Goal: Information Seeking & Learning: Learn about a topic

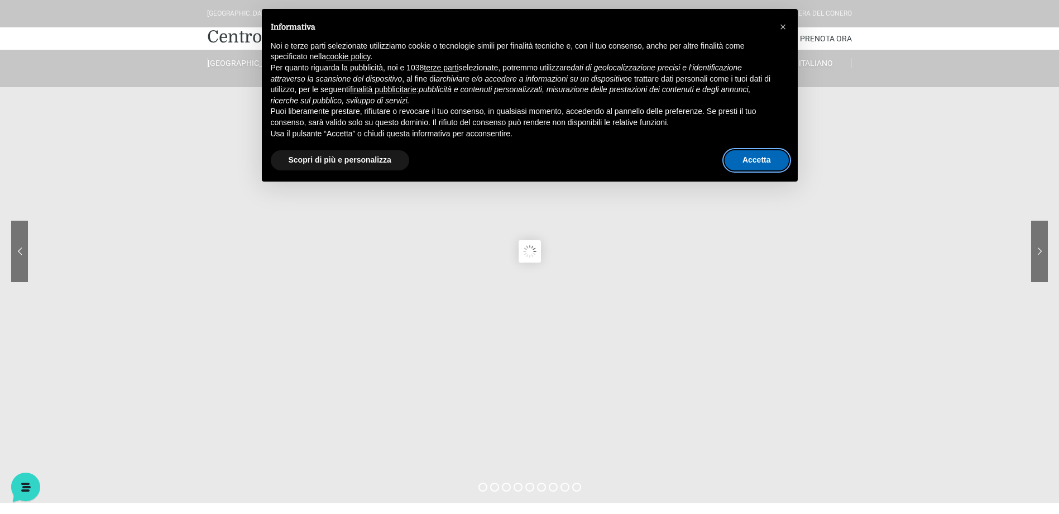
click at [738, 155] on button "Accetta" at bounding box center [757, 160] width 64 height 20
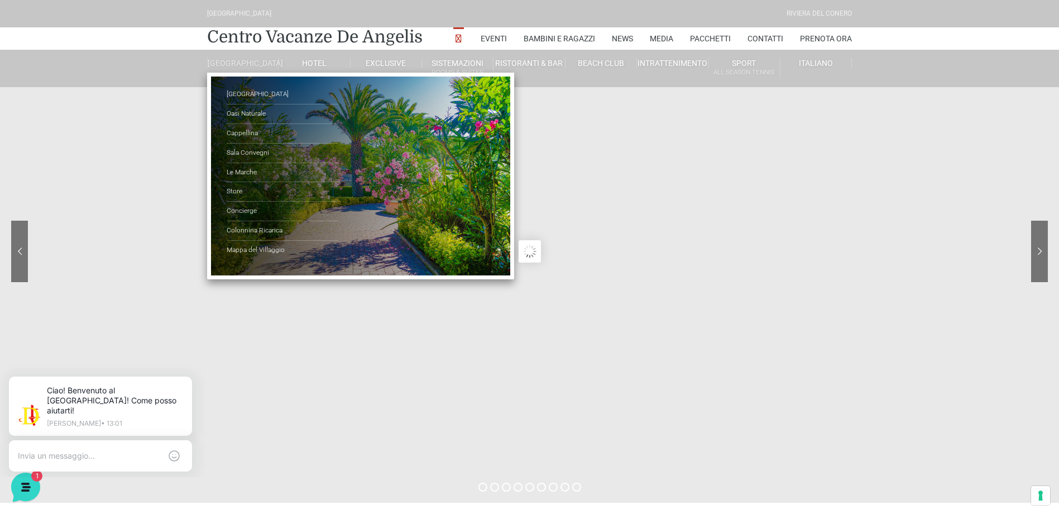
click at [247, 68] on link "[GEOGRAPHIC_DATA]" at bounding box center [242, 63] width 71 height 10
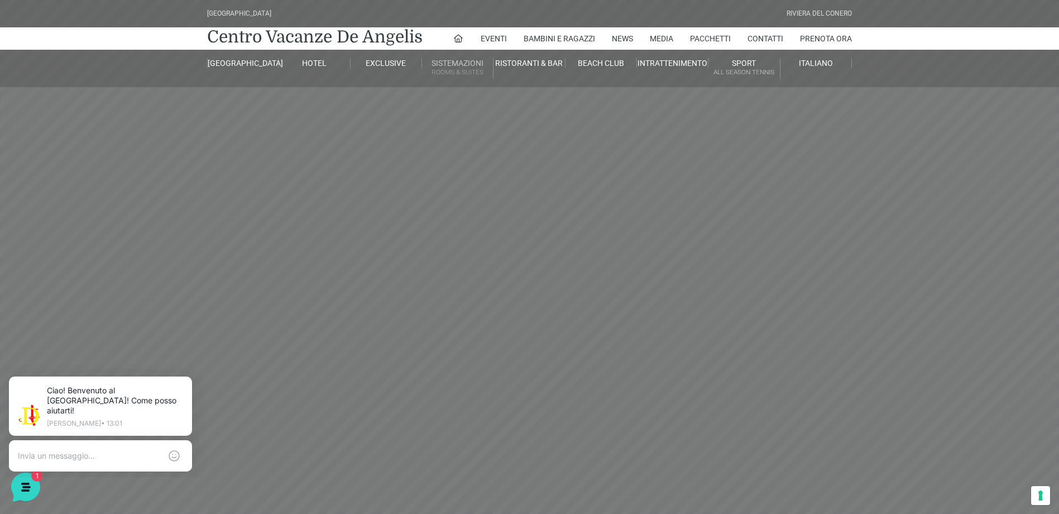
click at [478, 65] on link "Sistemazioni Rooms & Suites" at bounding box center [457, 68] width 71 height 21
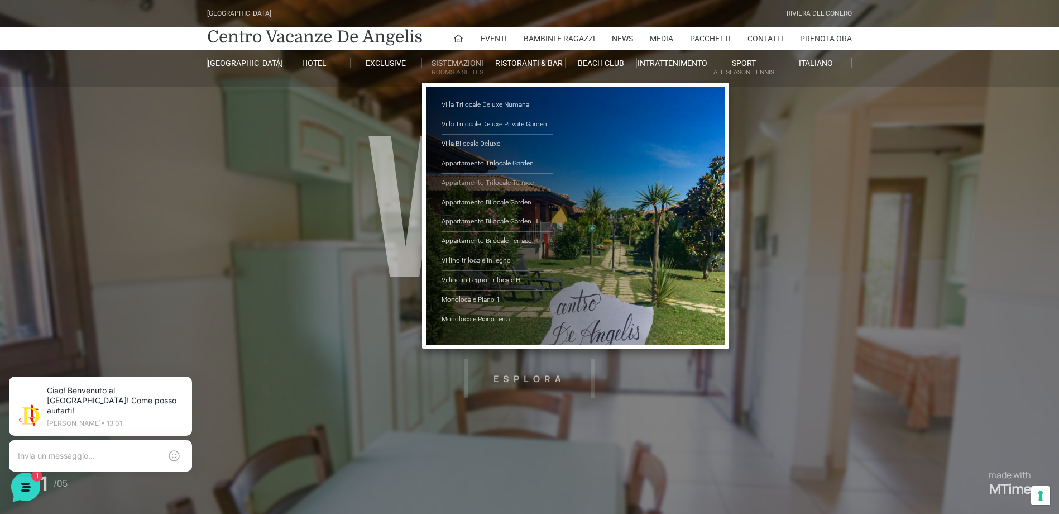
click at [482, 181] on link "Appartamento Trilocale Terrace" at bounding box center [498, 184] width 112 height 20
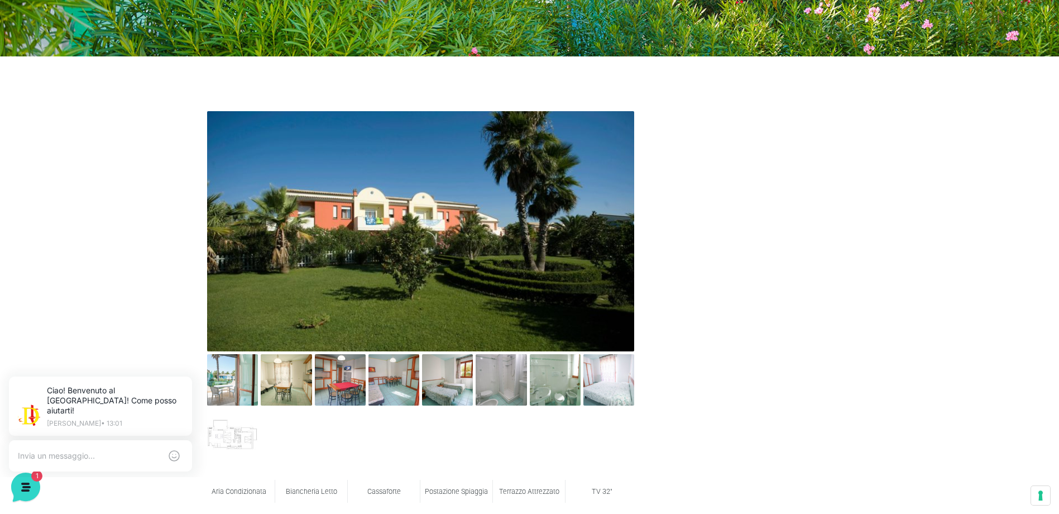
scroll to position [502, 0]
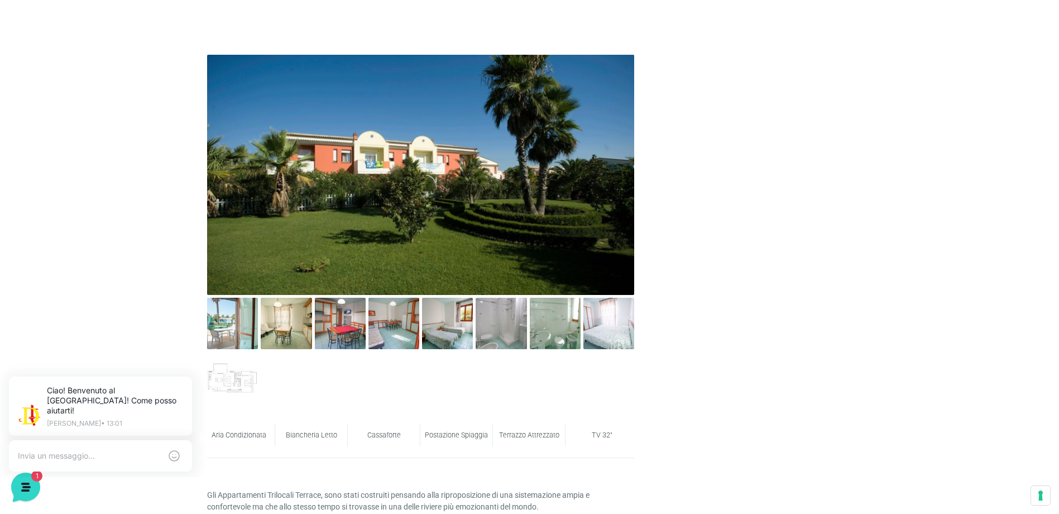
click at [425, 217] on img at bounding box center [420, 175] width 427 height 240
click at [615, 325] on img at bounding box center [608, 323] width 51 height 51
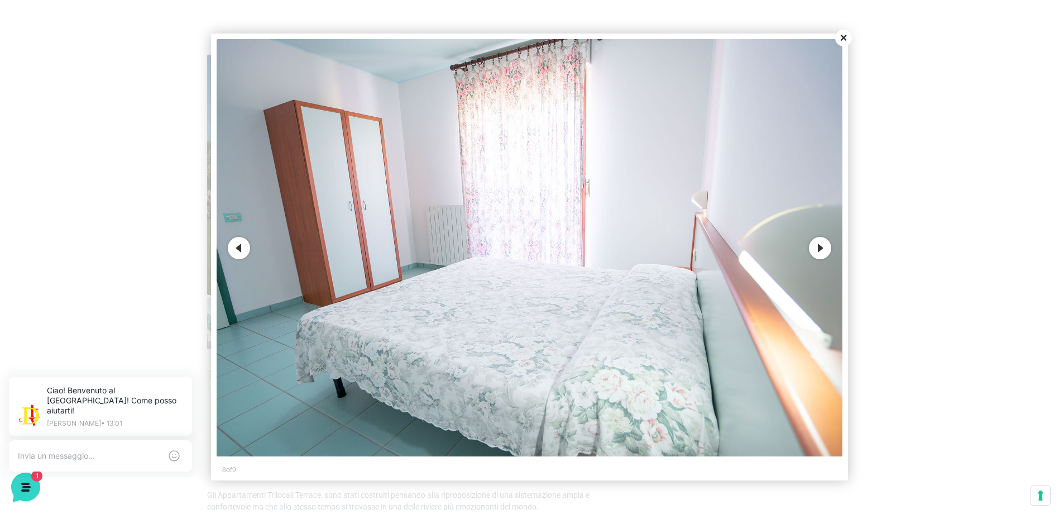
click at [823, 253] on button "Next" at bounding box center [820, 248] width 22 height 22
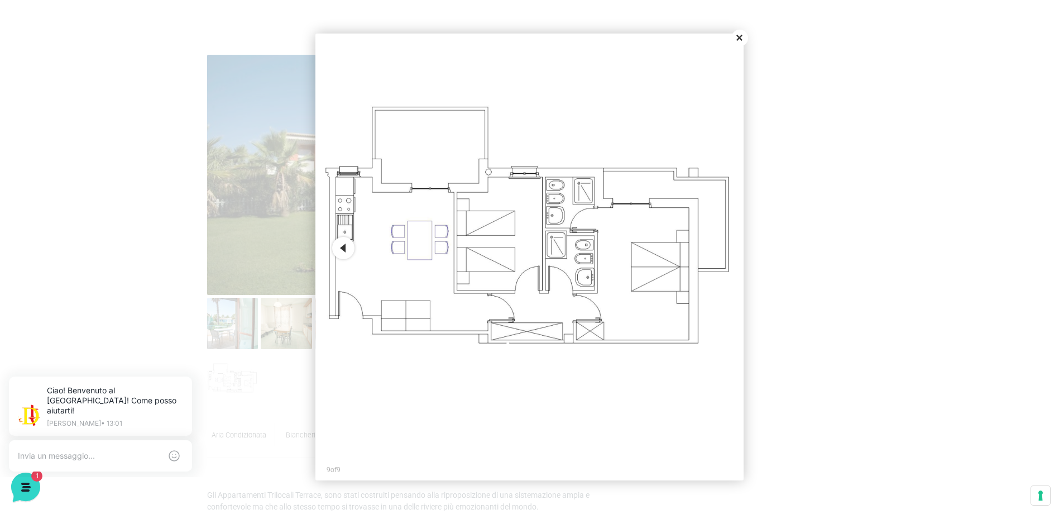
click at [736, 39] on button "Close" at bounding box center [739, 38] width 17 height 17
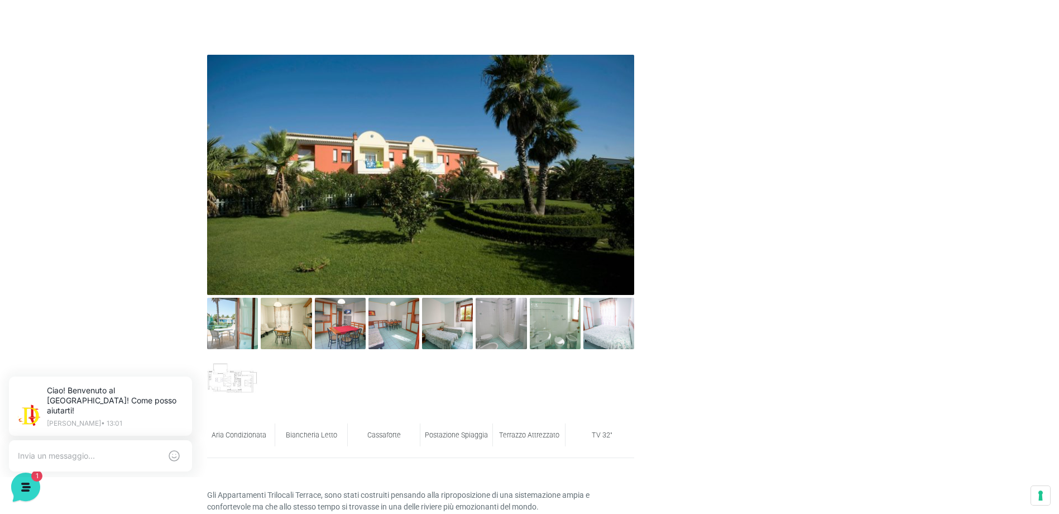
click at [622, 195] on img at bounding box center [420, 175] width 427 height 240
click at [242, 329] on img at bounding box center [232, 323] width 51 height 51
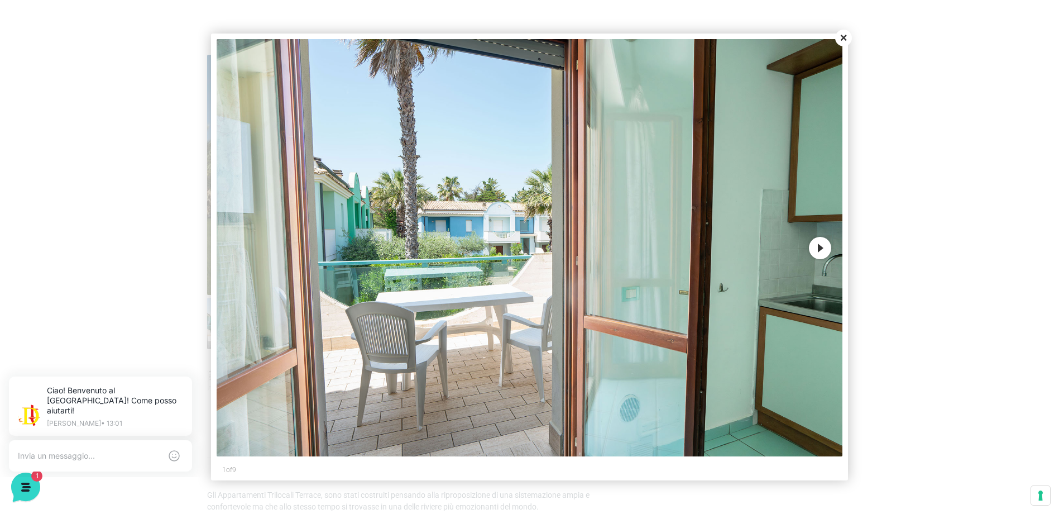
click at [815, 246] on button "Next" at bounding box center [820, 248] width 22 height 22
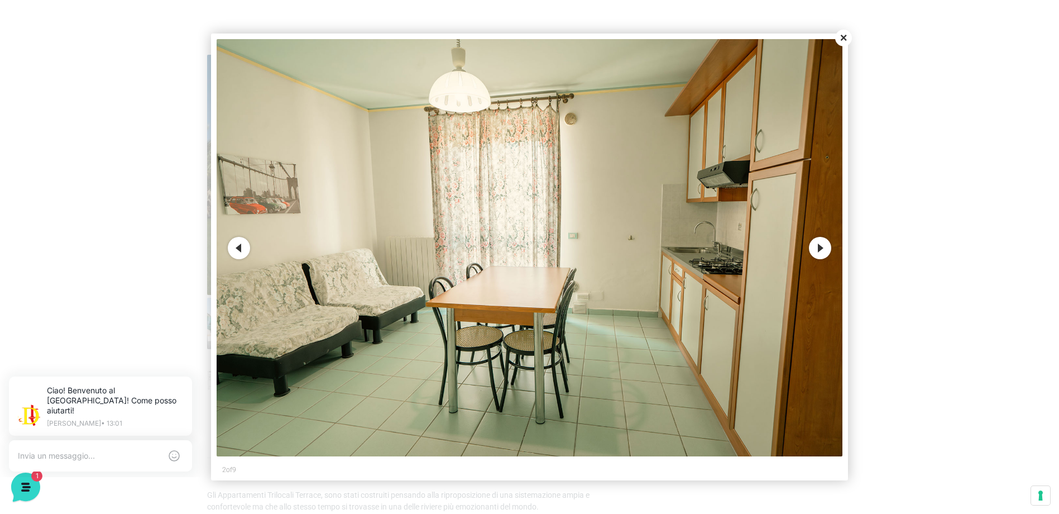
click at [815, 246] on button "Next" at bounding box center [820, 248] width 22 height 22
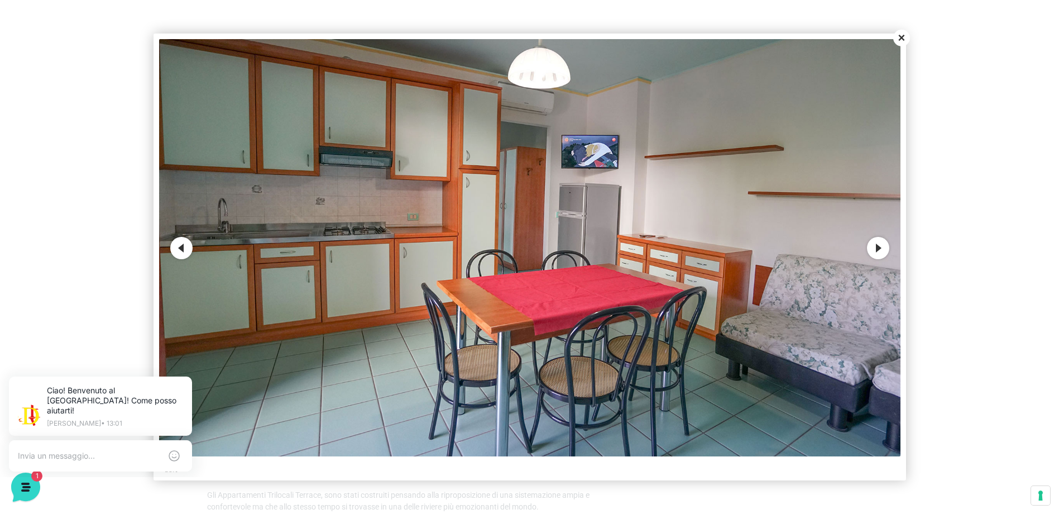
click at [873, 250] on button "Next" at bounding box center [878, 248] width 22 height 22
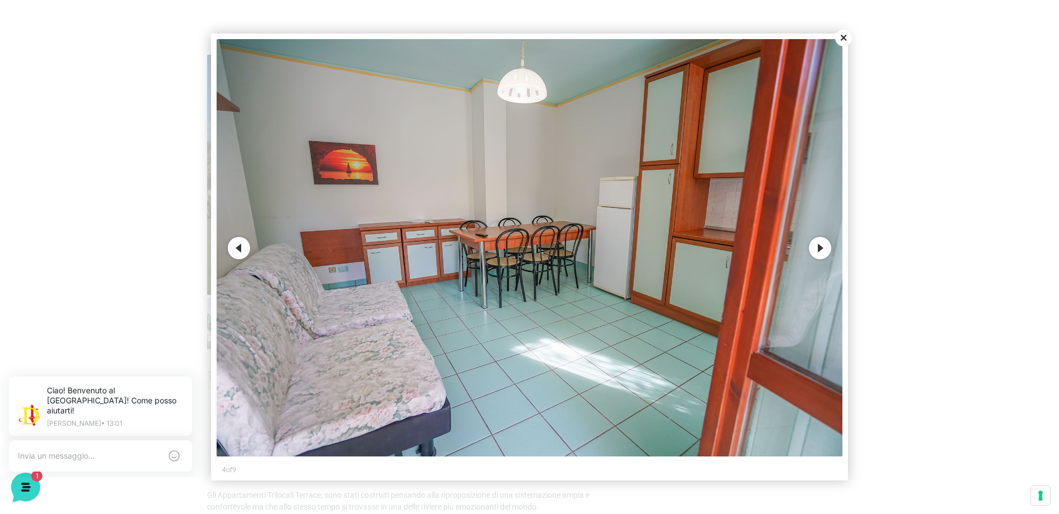
click at [813, 248] on button "Next" at bounding box center [820, 248] width 22 height 22
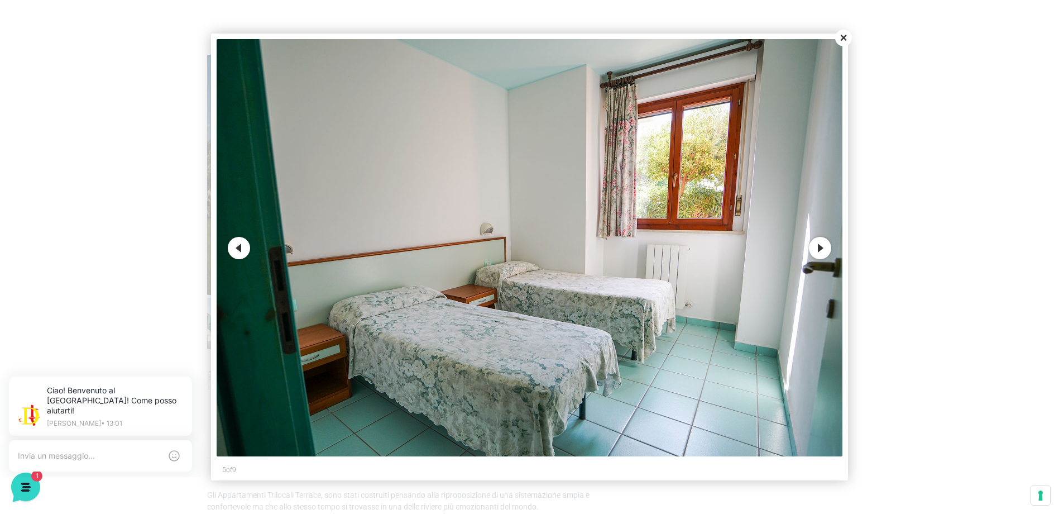
click at [818, 246] on button "Next" at bounding box center [820, 248] width 22 height 22
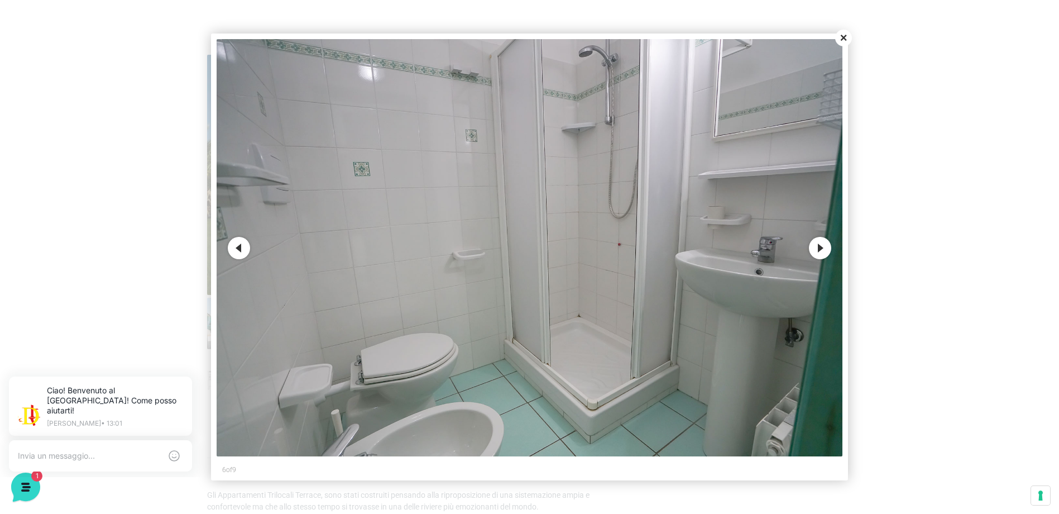
click at [818, 246] on button "Next" at bounding box center [820, 248] width 22 height 22
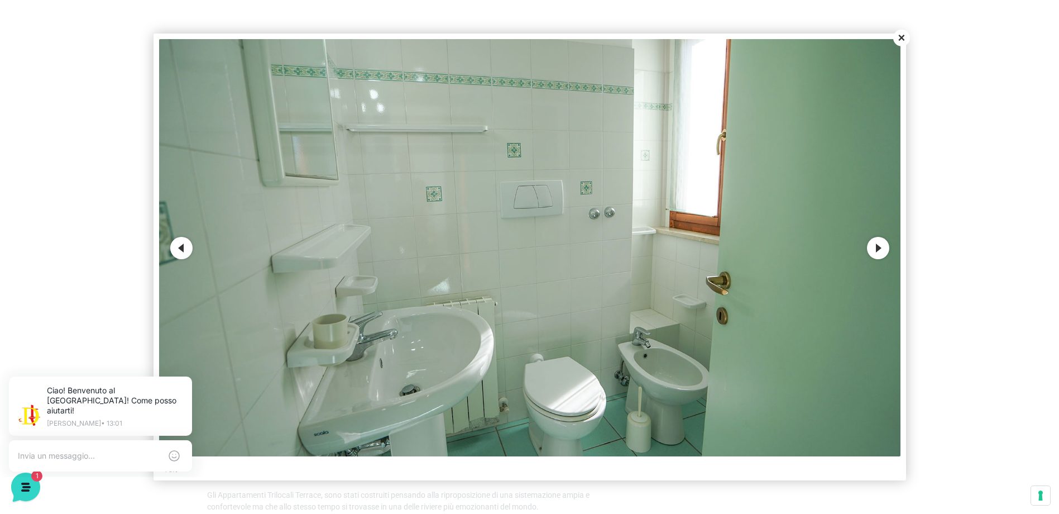
click at [817, 246] on img at bounding box center [529, 247] width 741 height 417
click at [875, 251] on button "Next" at bounding box center [878, 248] width 22 height 22
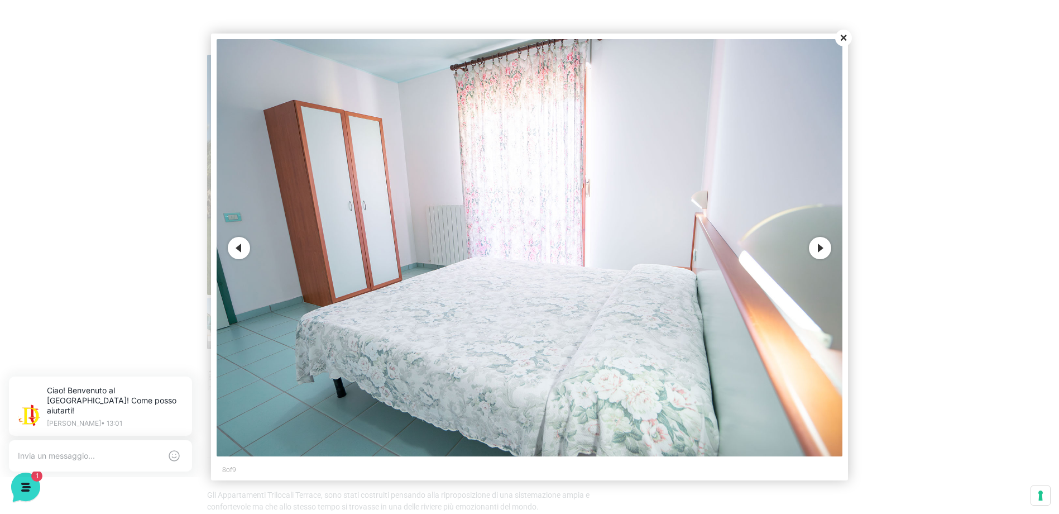
click at [819, 244] on button "Next" at bounding box center [820, 248] width 22 height 22
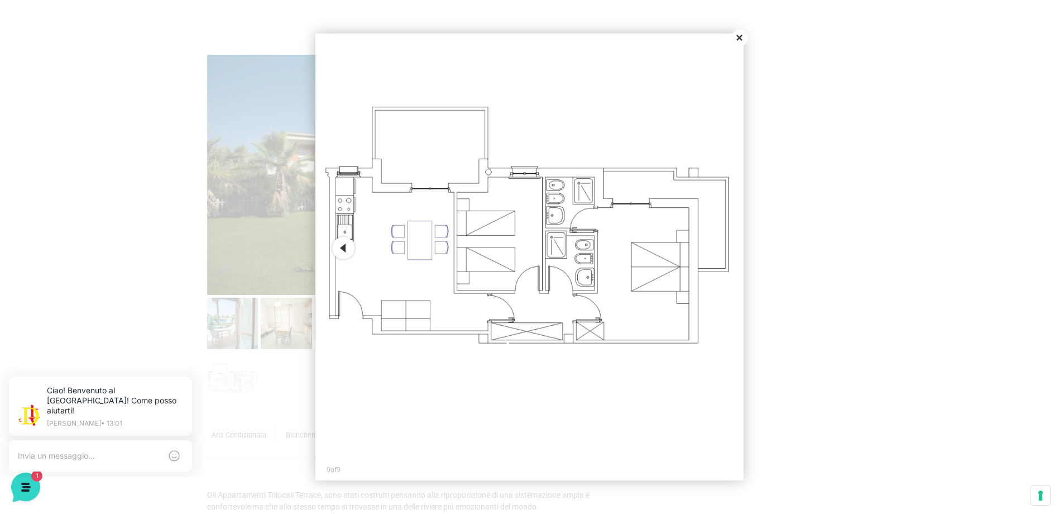
click at [743, 38] on button "Close" at bounding box center [739, 38] width 17 height 17
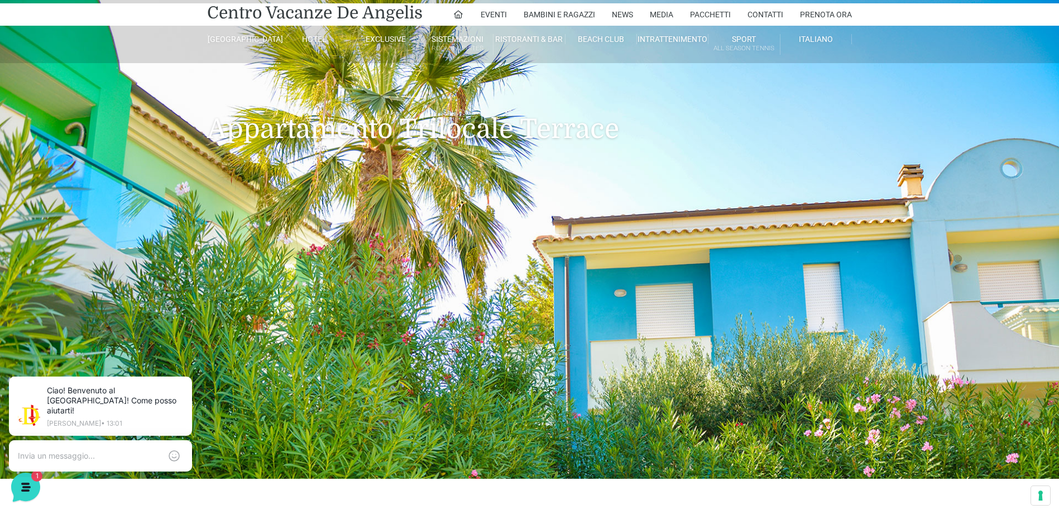
scroll to position [0, 0]
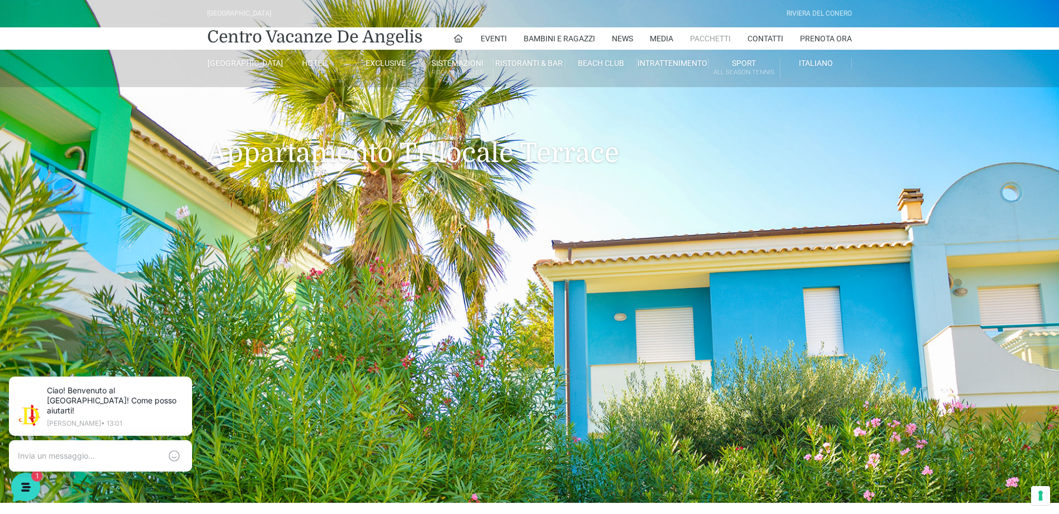
click at [724, 37] on link "Pacchetti" at bounding box center [710, 38] width 41 height 22
